Goal: Task Accomplishment & Management: Use online tool/utility

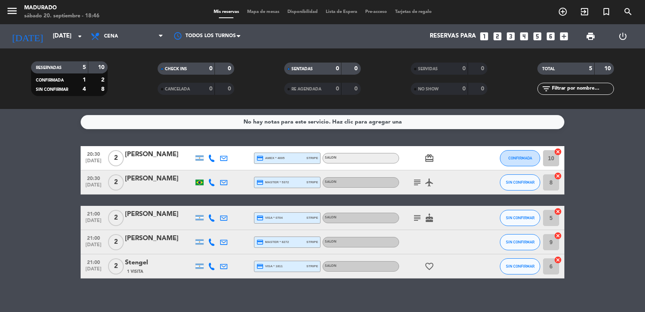
click at [431, 268] on icon "favorite_border" at bounding box center [430, 266] width 10 height 10
click at [553, 267] on input "6" at bounding box center [551, 266] width 16 height 16
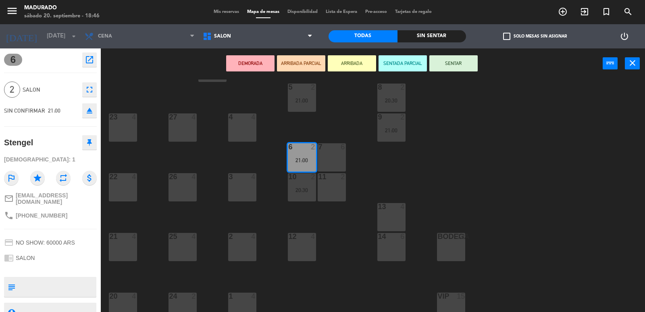
scroll to position [48, 0]
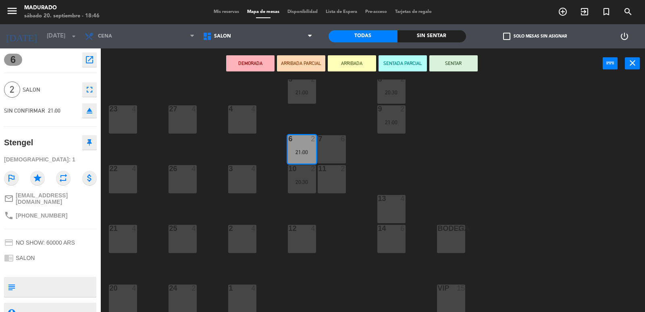
click at [239, 292] on div "1 4" at bounding box center [242, 298] width 28 height 28
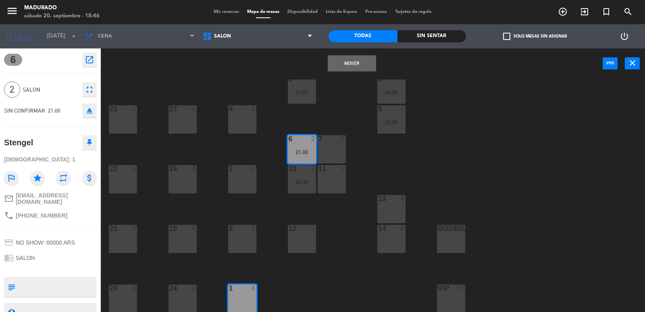
click at [378, 32] on div "Todas" at bounding box center [363, 36] width 69 height 12
click at [365, 82] on div "LIVING lock 7 5 2 21:00 8 2 20:30 23 4 27 4 9 2 21:00 4 4 6 2 21:00 7 6 22 4 26…" at bounding box center [376, 195] width 538 height 233
click at [344, 54] on div "Mover power_input close" at bounding box center [352, 63] width 502 height 31
click at [344, 60] on button "Mover" at bounding box center [352, 63] width 48 height 16
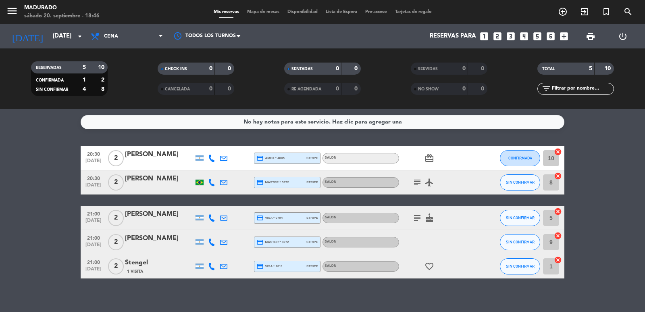
click at [551, 163] on input "10" at bounding box center [551, 158] width 16 height 16
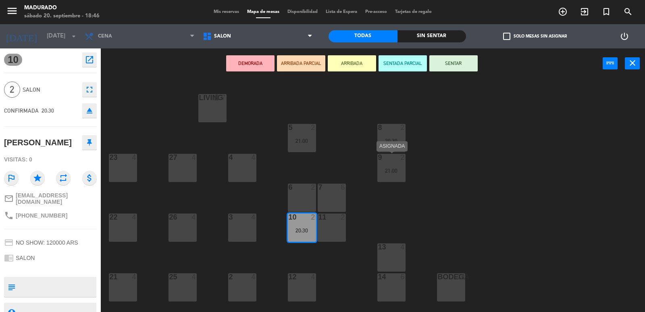
click at [393, 175] on div "9 2 21:00" at bounding box center [391, 168] width 28 height 28
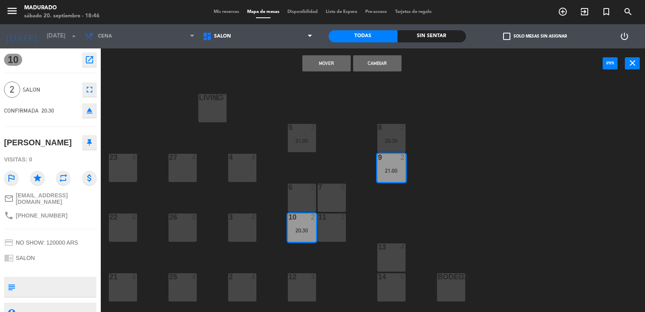
click at [323, 68] on button "Mover" at bounding box center [326, 63] width 48 height 16
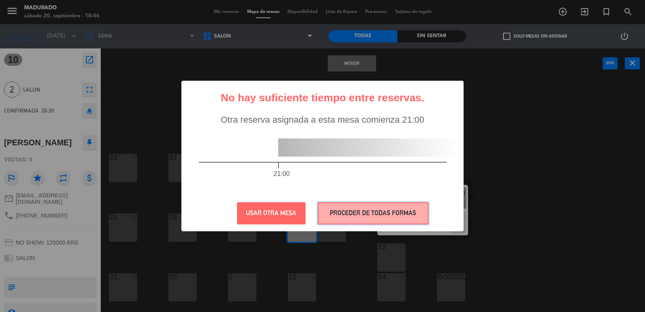
click at [345, 215] on button "PROCEDER DE TODAS FORMAS" at bounding box center [373, 213] width 111 height 22
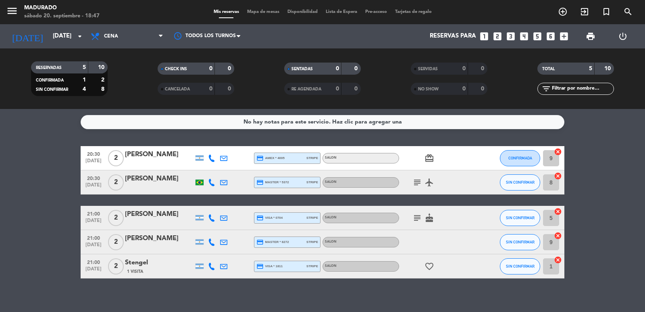
click at [554, 183] on input "8" at bounding box center [551, 182] width 16 height 16
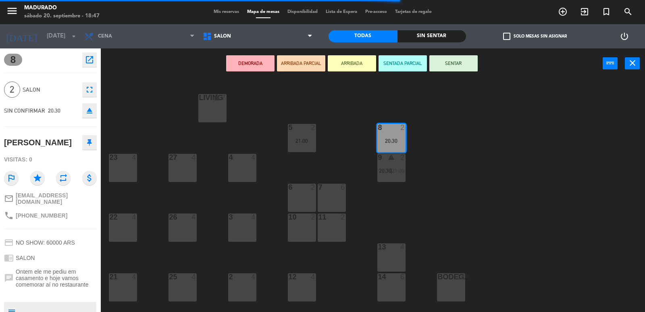
drag, startPoint x: 386, startPoint y: 253, endPoint x: 385, endPoint y: 242, distance: 10.9
click at [386, 253] on div "13 4" at bounding box center [391, 257] width 28 height 28
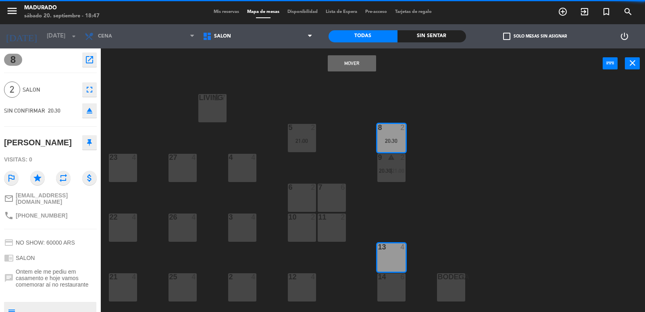
click at [346, 65] on button "Mover" at bounding box center [352, 63] width 48 height 16
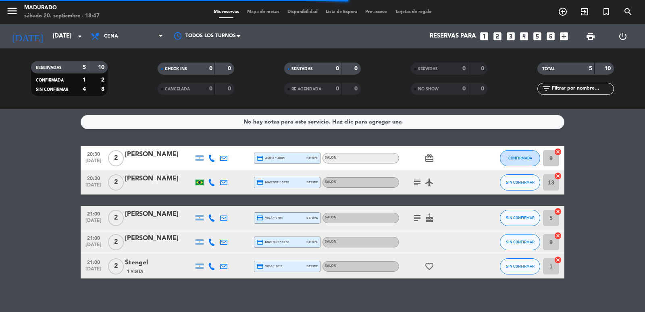
click at [418, 187] on icon "subject" at bounding box center [418, 182] width 10 height 10
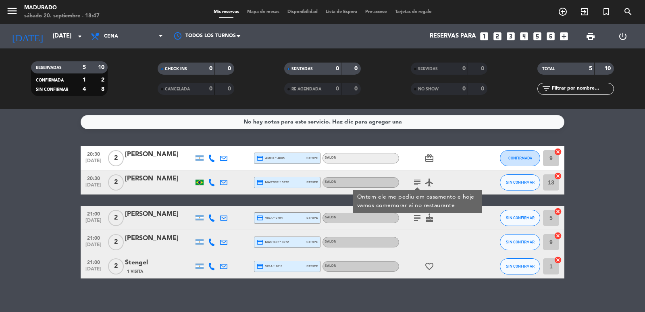
click at [417, 219] on icon "subject" at bounding box center [418, 218] width 10 height 10
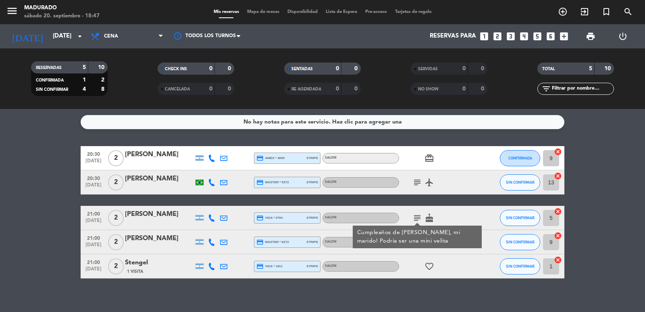
click at [552, 218] on input "5" at bounding box center [551, 218] width 16 height 16
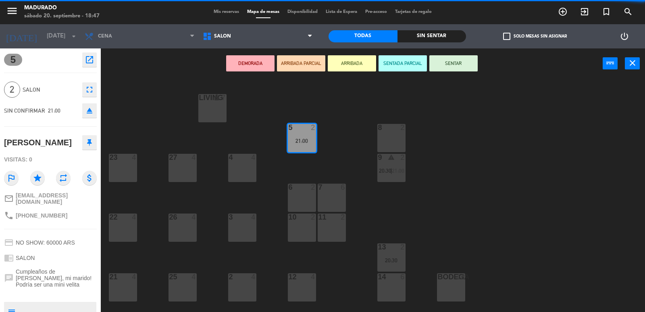
click at [324, 229] on div "11 2" at bounding box center [332, 227] width 28 height 28
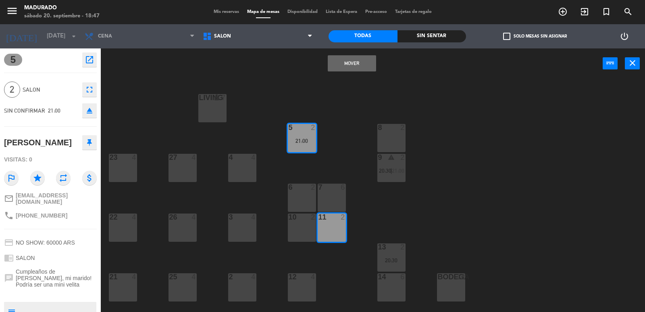
click at [346, 67] on button "Mover" at bounding box center [352, 63] width 48 height 16
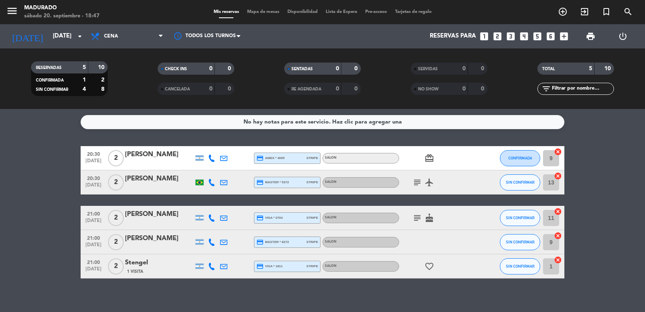
click at [550, 242] on input "9" at bounding box center [551, 242] width 16 height 16
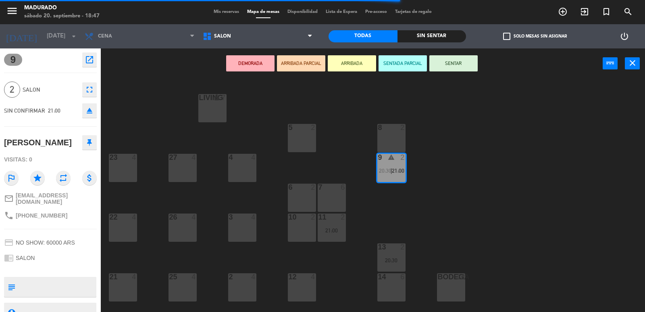
click at [241, 168] on div "4 4" at bounding box center [242, 168] width 28 height 28
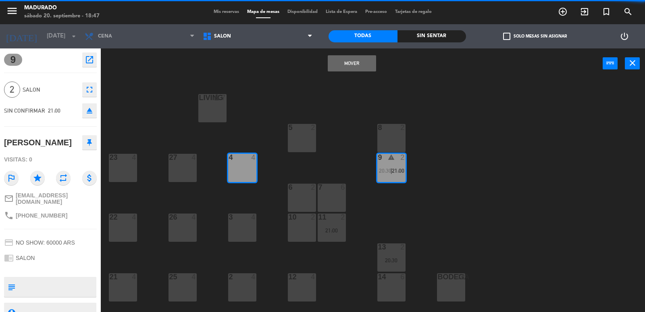
click at [342, 58] on button "Mover" at bounding box center [352, 63] width 48 height 16
